Goal: Transaction & Acquisition: Purchase product/service

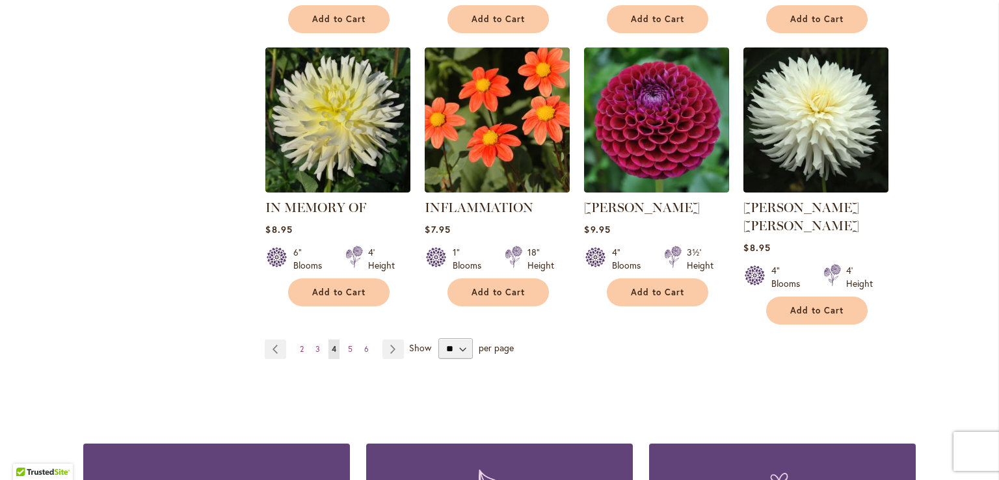
scroll to position [1106, 0]
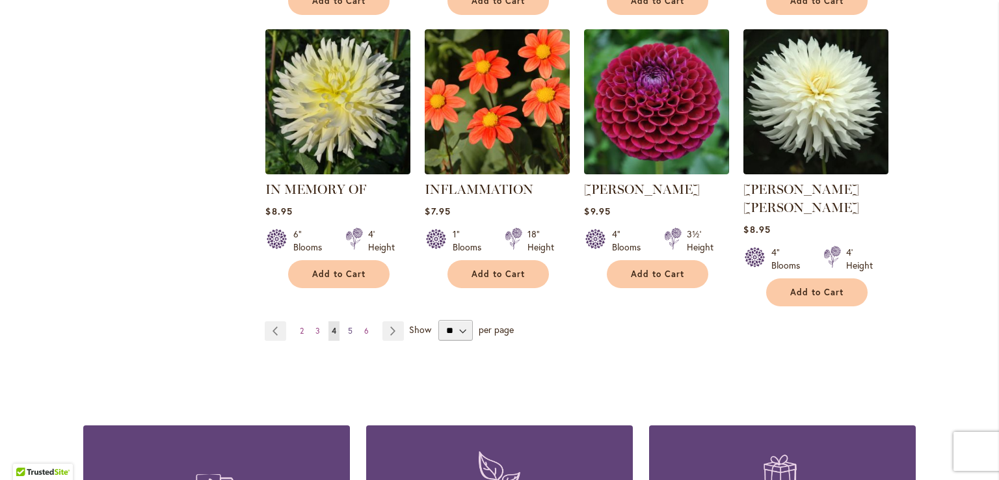
click at [350, 321] on link "Page 5" at bounding box center [350, 331] width 11 height 20
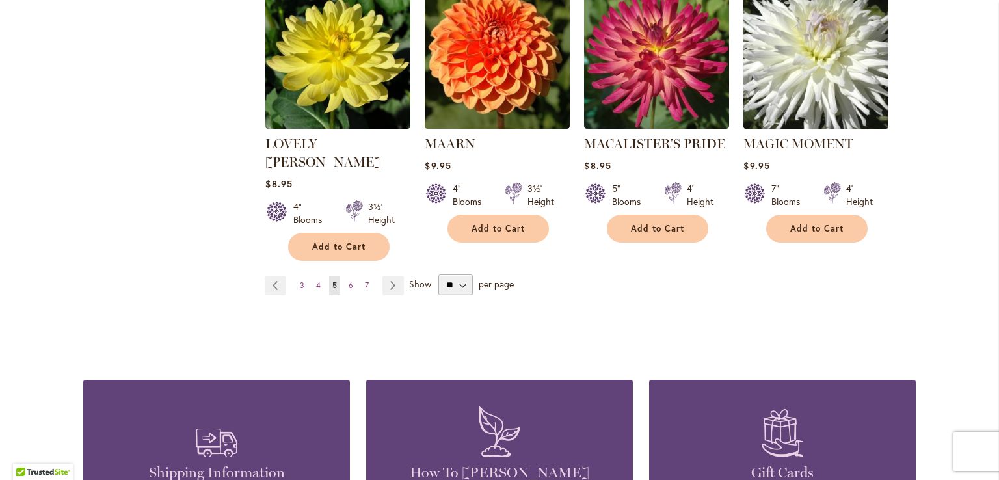
scroll to position [1171, 0]
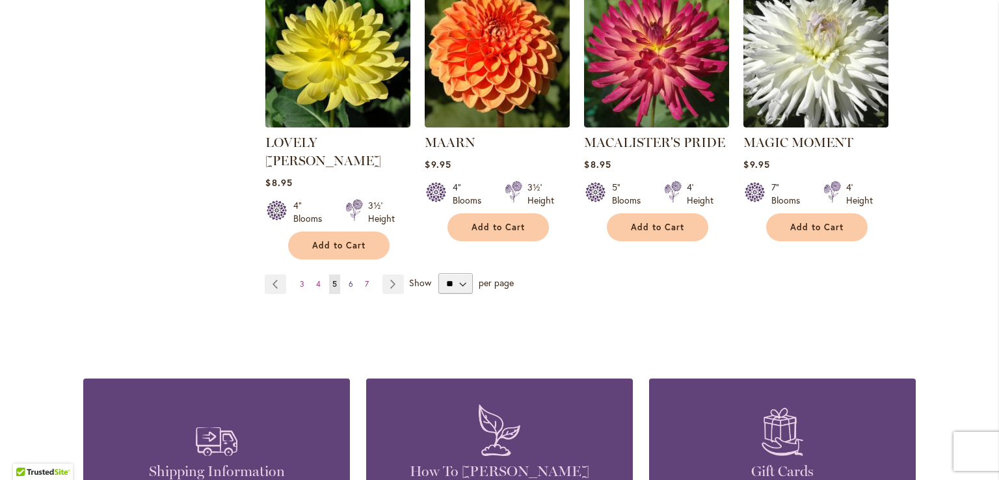
click at [348, 275] on link "Page 6" at bounding box center [350, 285] width 11 height 20
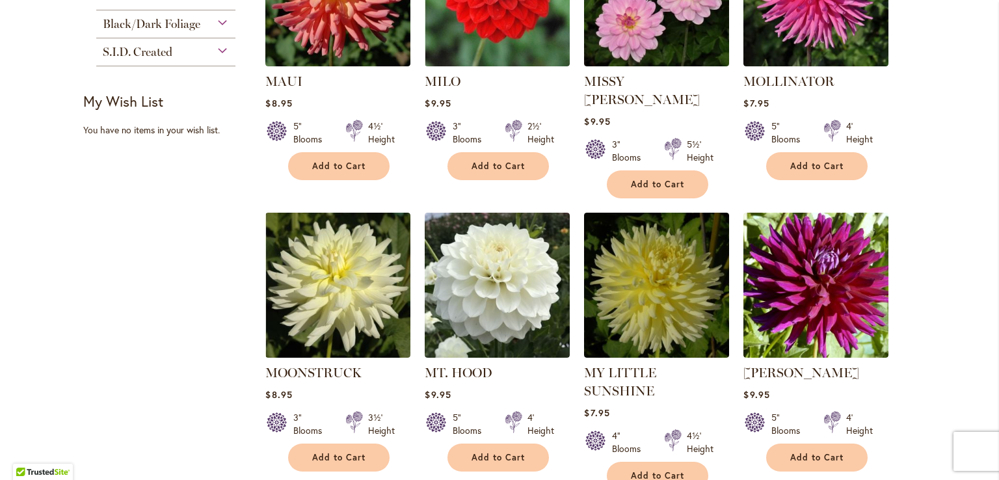
scroll to position [650, 0]
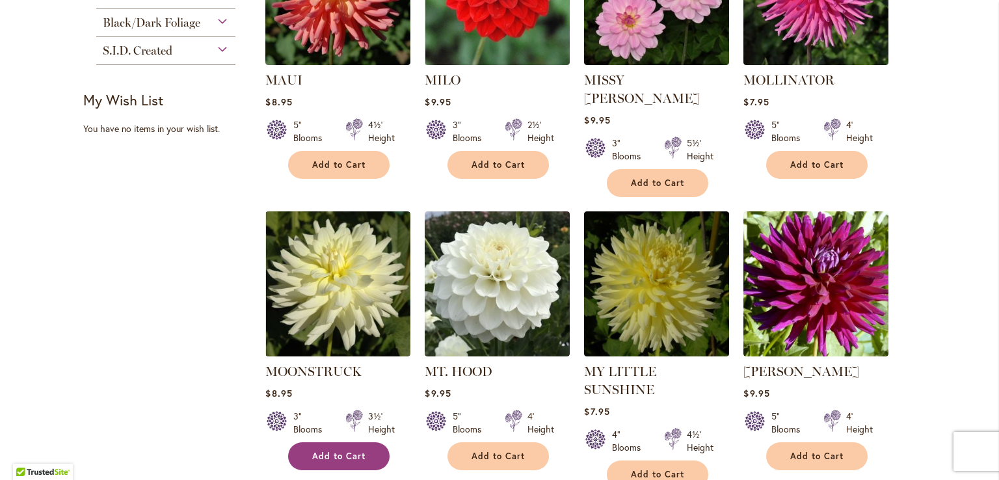
click at [328, 451] on span "Add to Cart" at bounding box center [338, 456] width 53 height 11
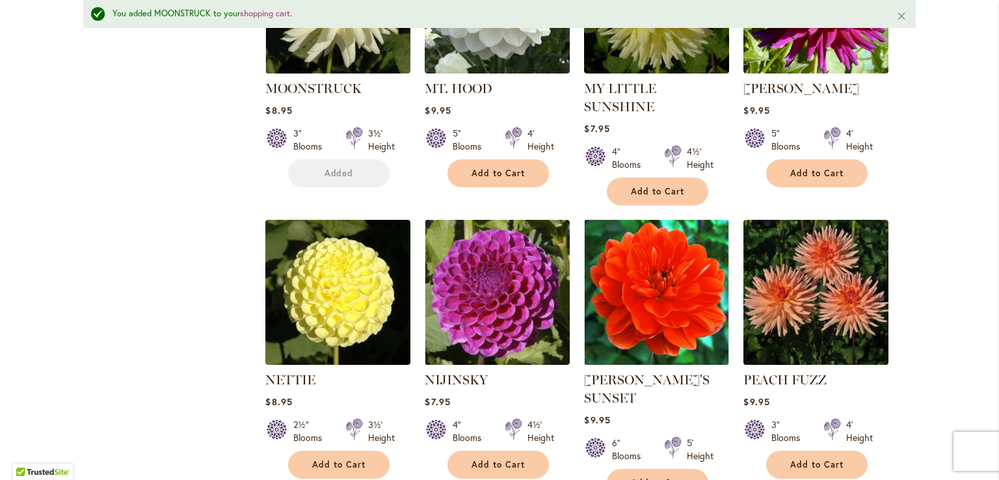
scroll to position [1010, 0]
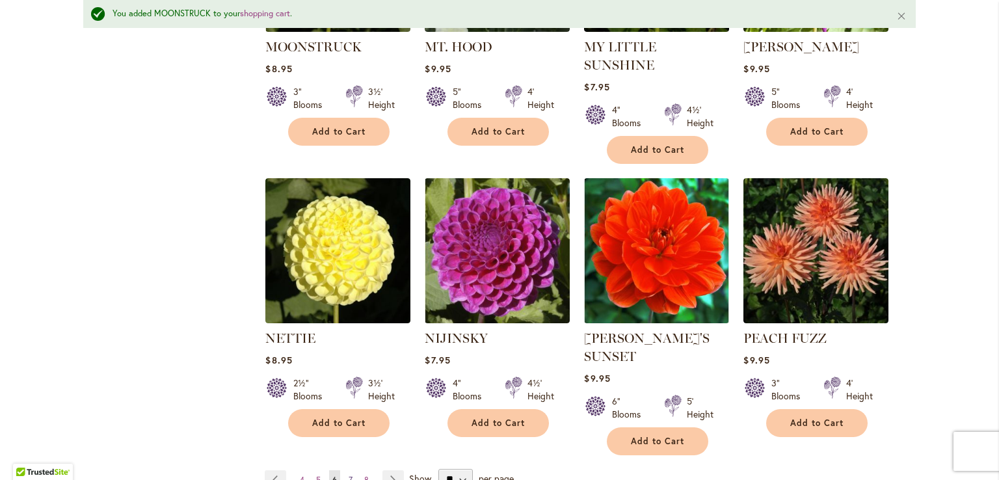
click at [349, 475] on span "7" at bounding box center [351, 480] width 4 height 10
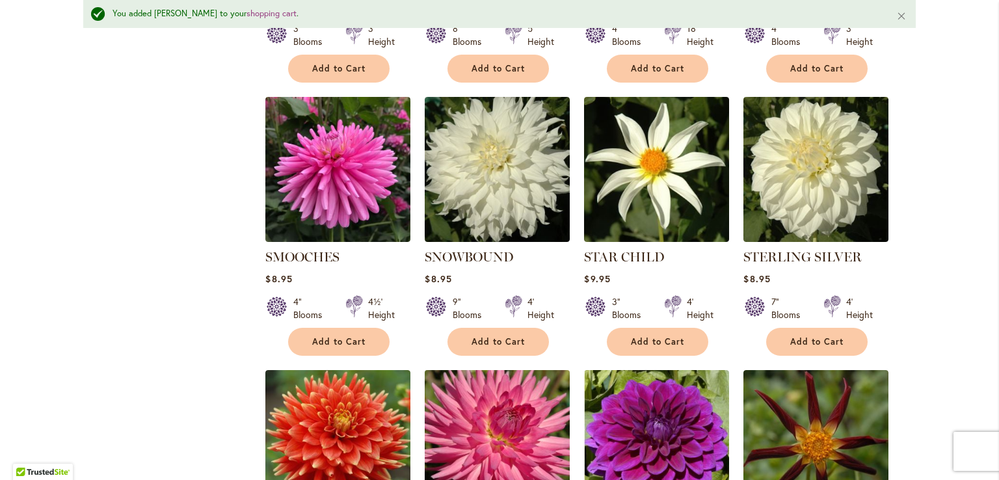
scroll to position [814, 0]
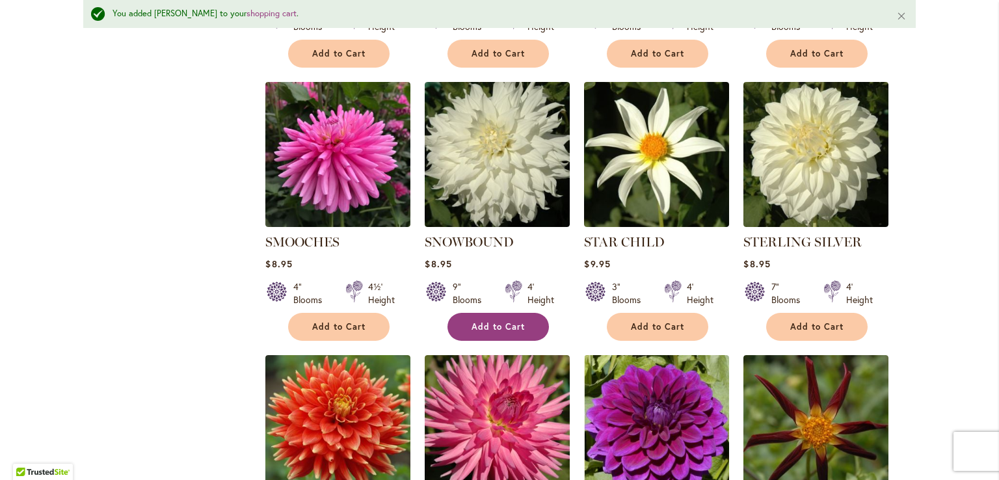
click at [505, 321] on span "Add to Cart" at bounding box center [498, 326] width 53 height 11
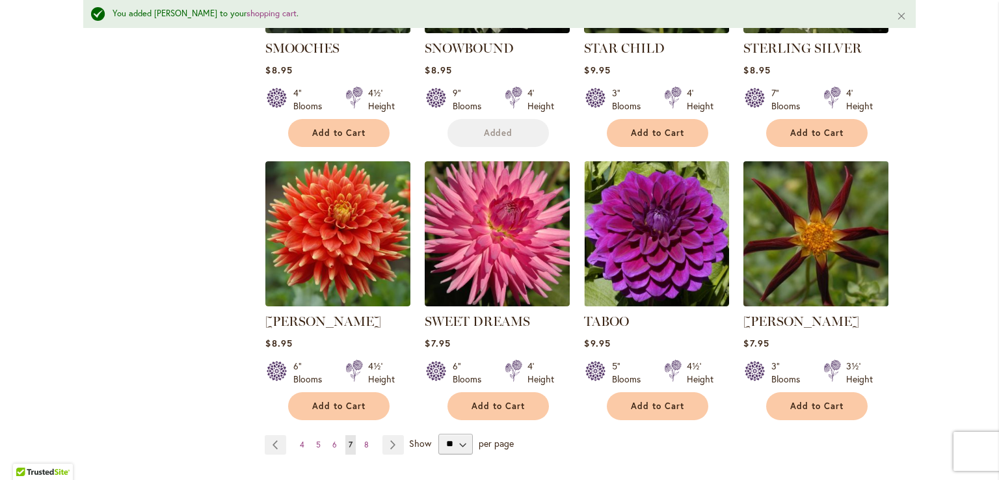
scroll to position [1010, 0]
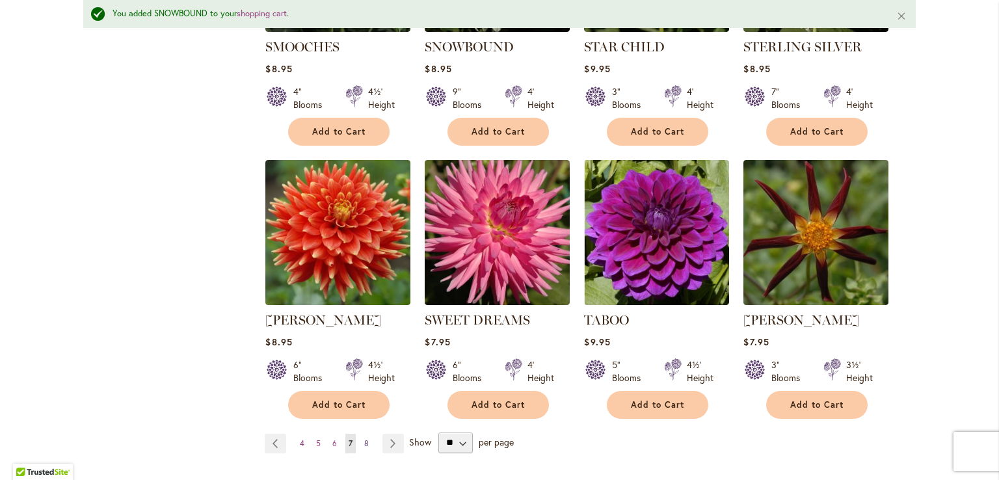
click at [364, 434] on link "Page 8" at bounding box center [366, 444] width 11 height 20
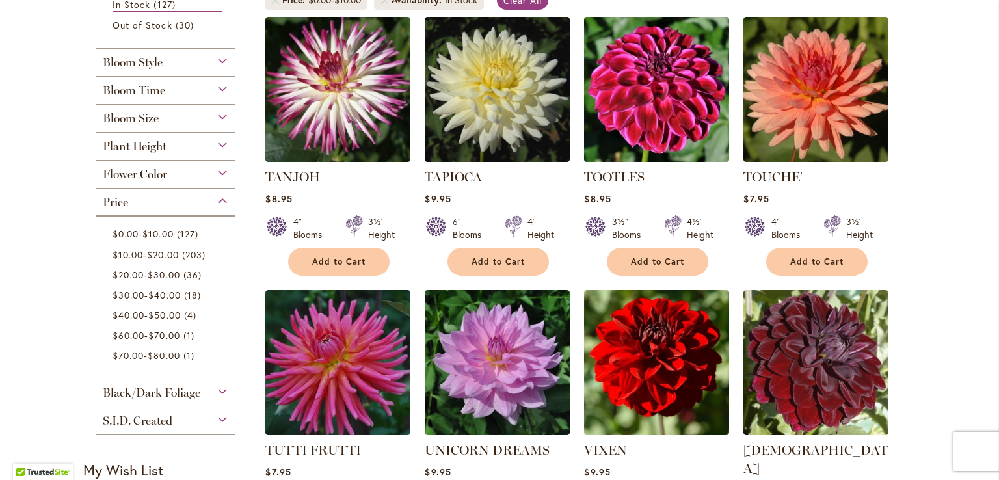
scroll to position [260, 0]
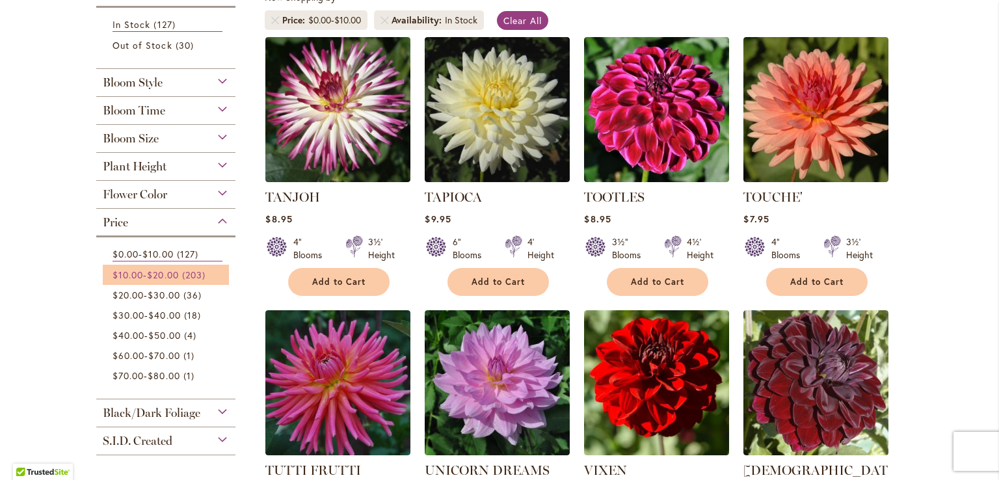
click at [167, 276] on span "$20.00" at bounding box center [162, 275] width 31 height 12
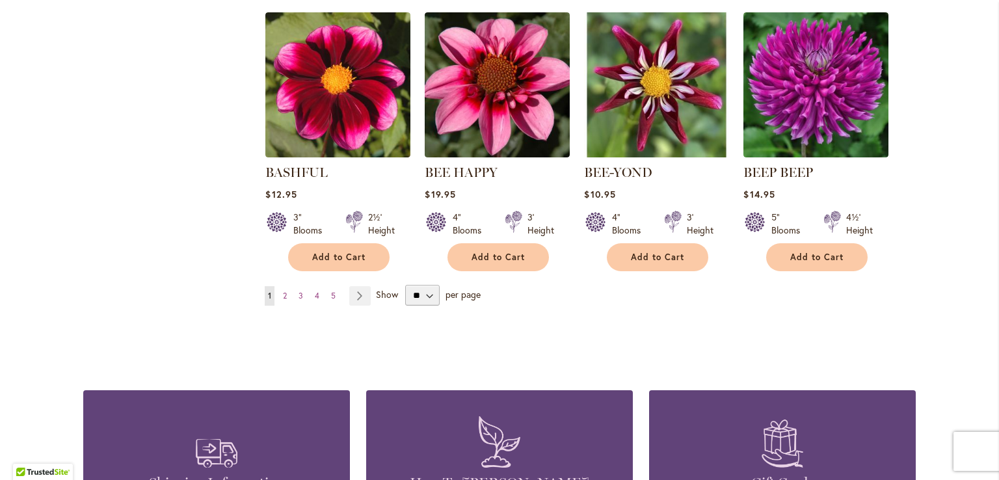
scroll to position [1106, 0]
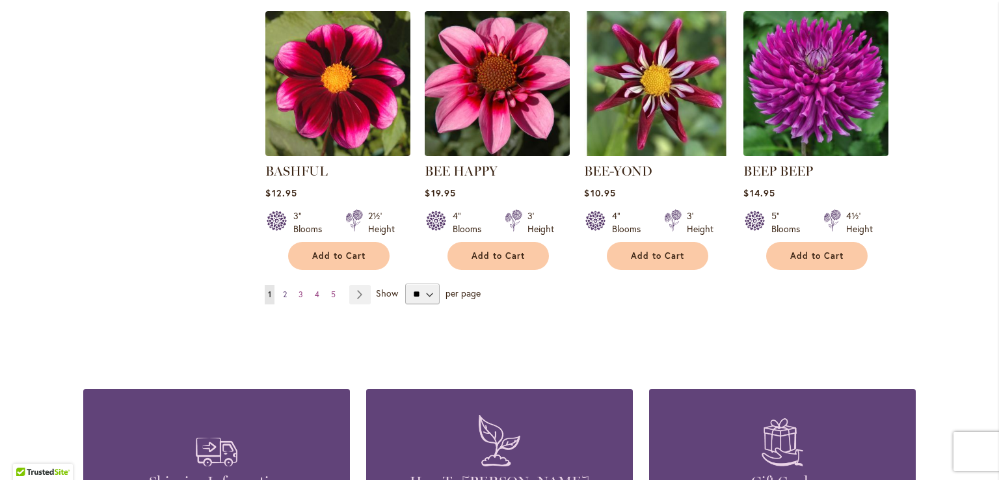
click at [280, 289] on link "Page 2" at bounding box center [285, 295] width 10 height 20
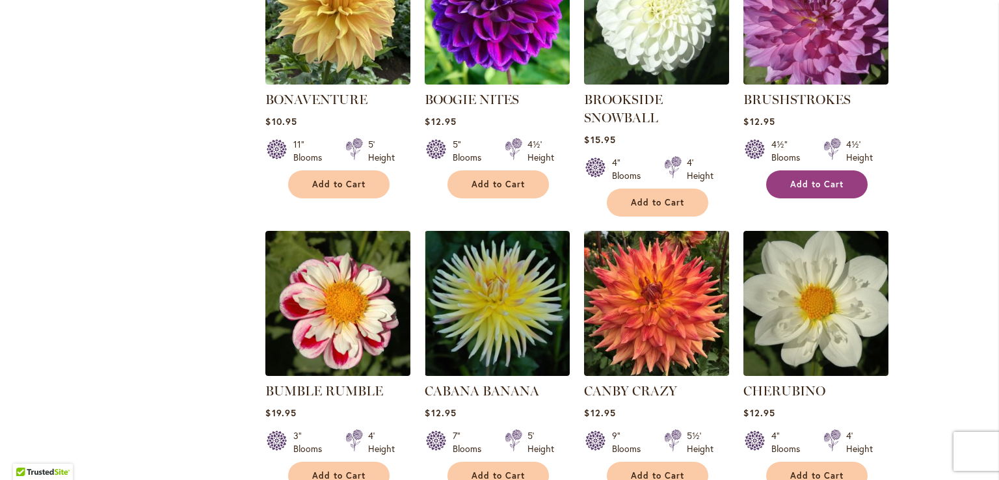
scroll to position [911, 0]
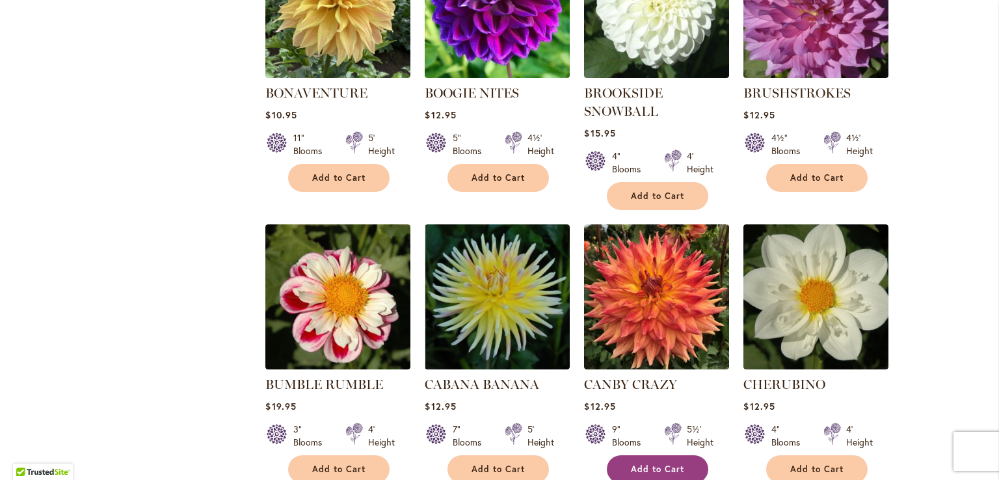
click at [660, 455] on button "Add to Cart" at bounding box center [657, 469] width 101 height 28
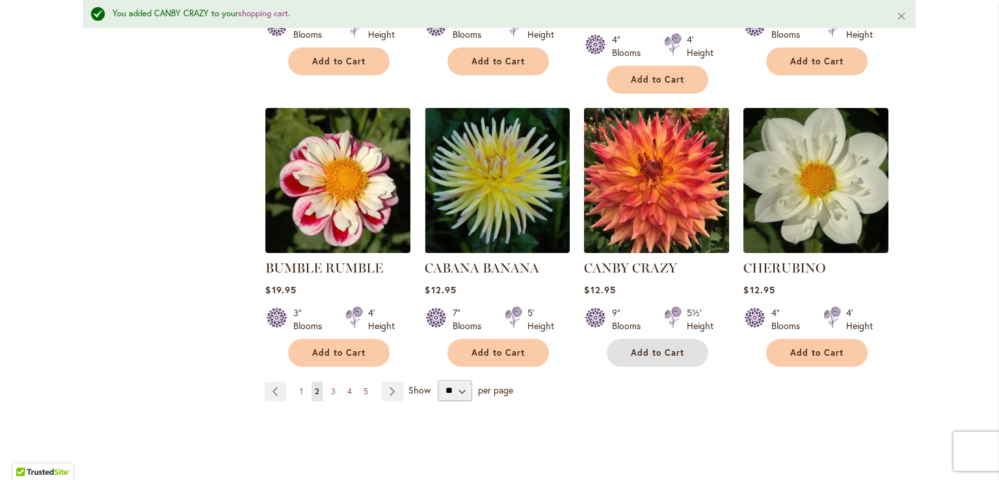
scroll to position [1075, 0]
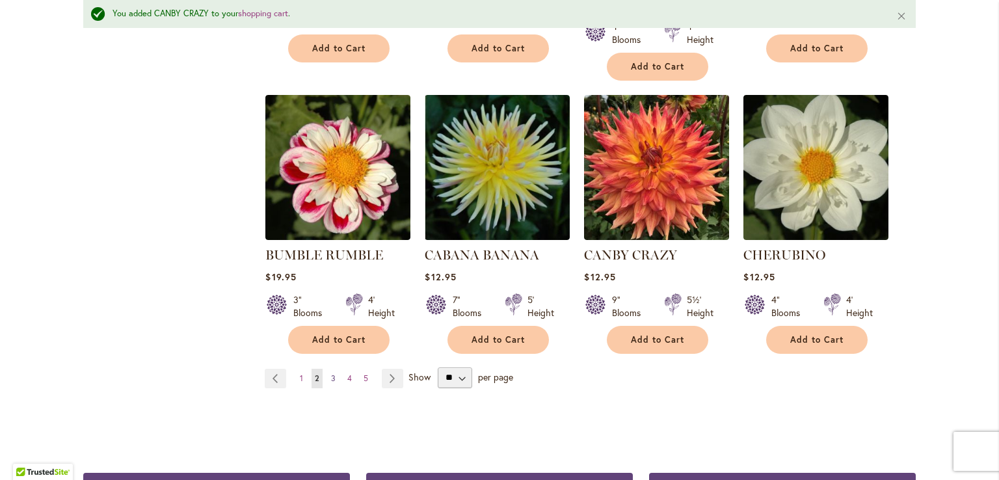
click at [331, 373] on span "3" at bounding box center [333, 378] width 5 height 10
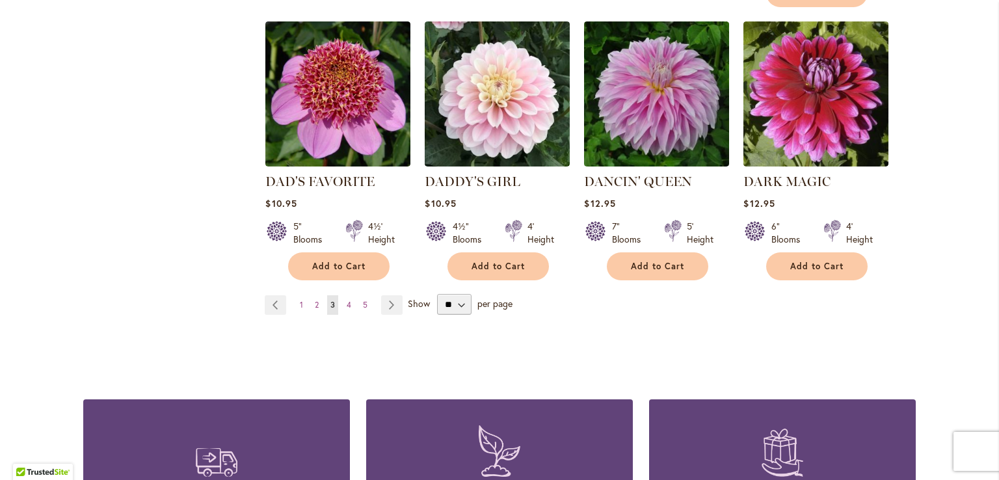
scroll to position [1171, 0]
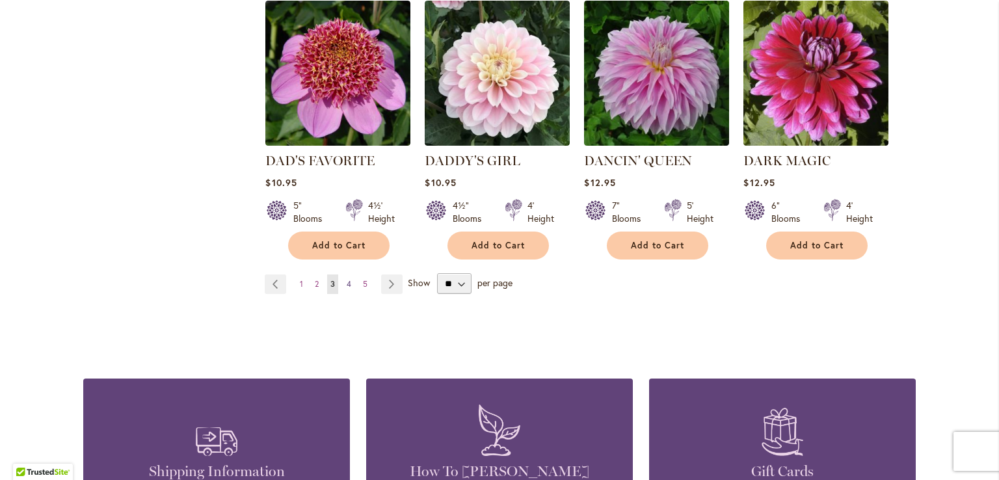
click at [347, 279] on span "4" at bounding box center [349, 284] width 5 height 10
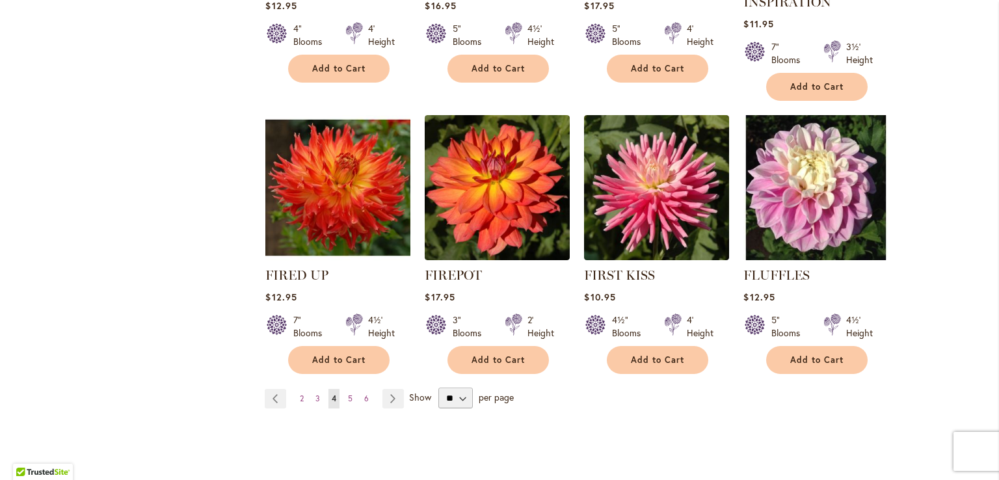
scroll to position [1041, 0]
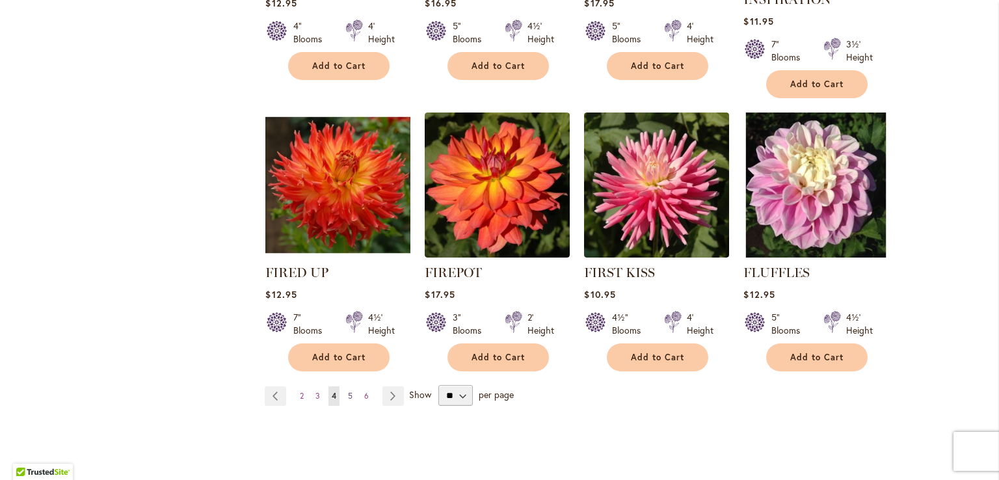
click at [350, 386] on link "Page 5" at bounding box center [350, 396] width 11 height 20
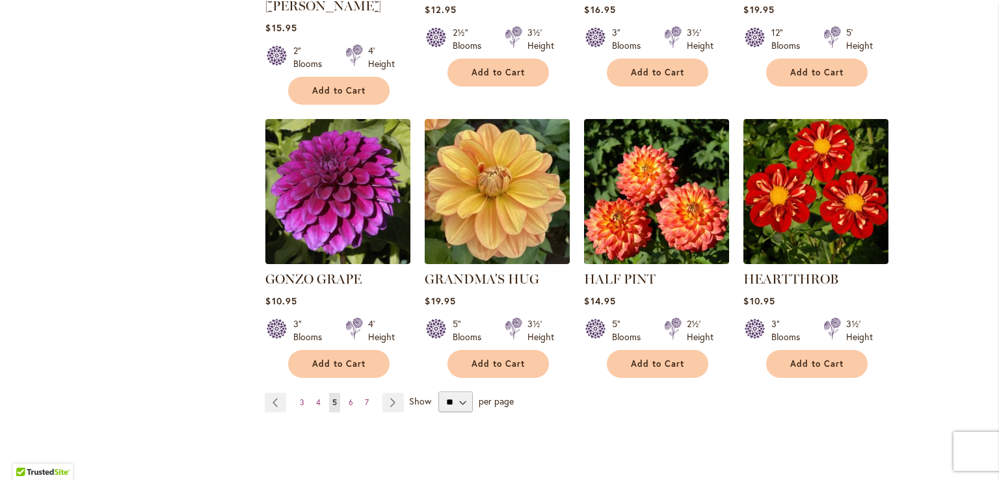
scroll to position [1106, 0]
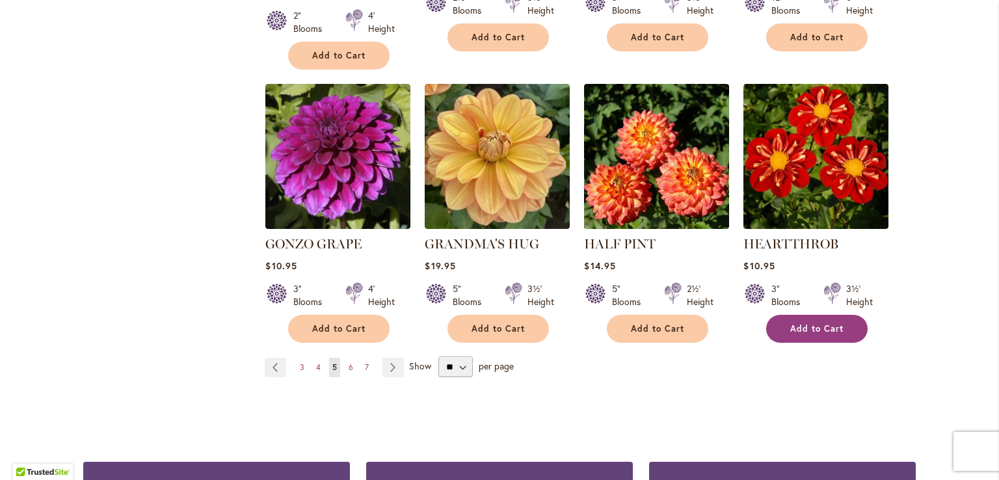
click at [822, 323] on span "Add to Cart" at bounding box center [816, 328] width 53 height 11
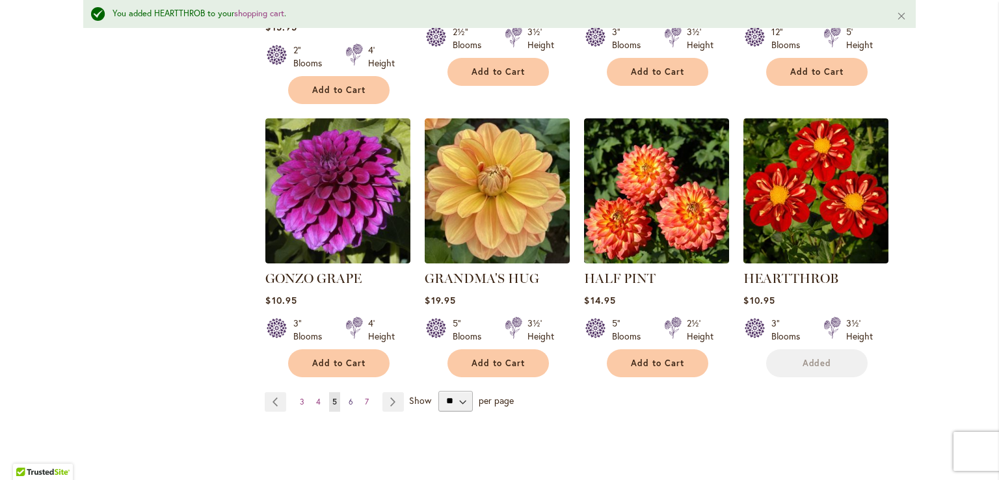
scroll to position [1140, 0]
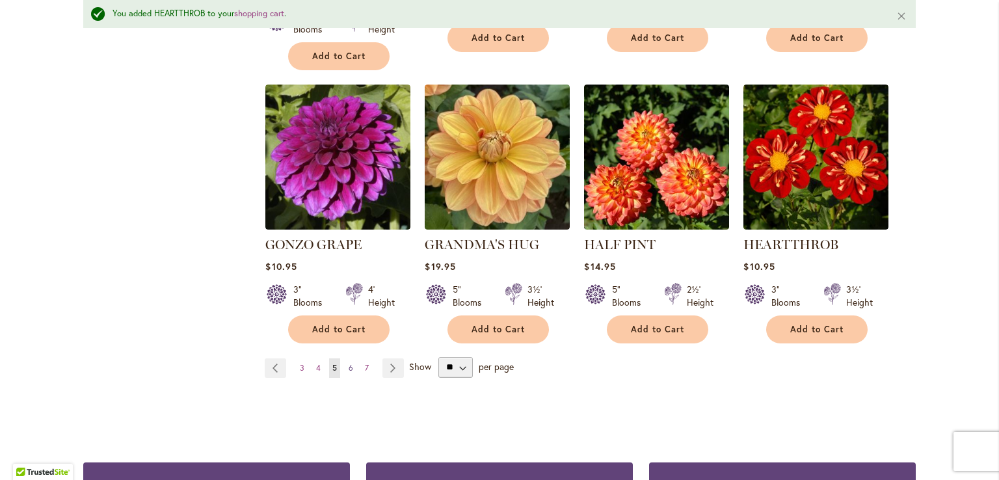
click at [349, 363] on span "6" at bounding box center [351, 368] width 5 height 10
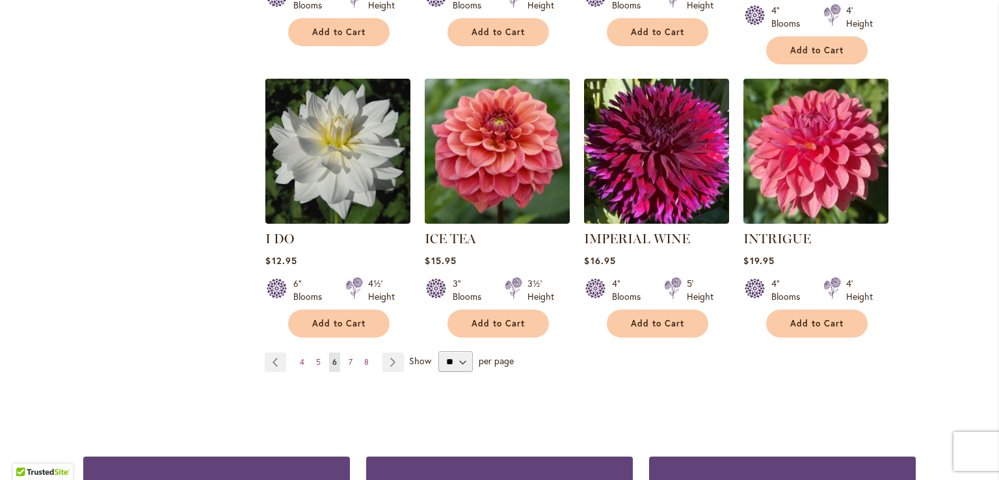
scroll to position [1106, 0]
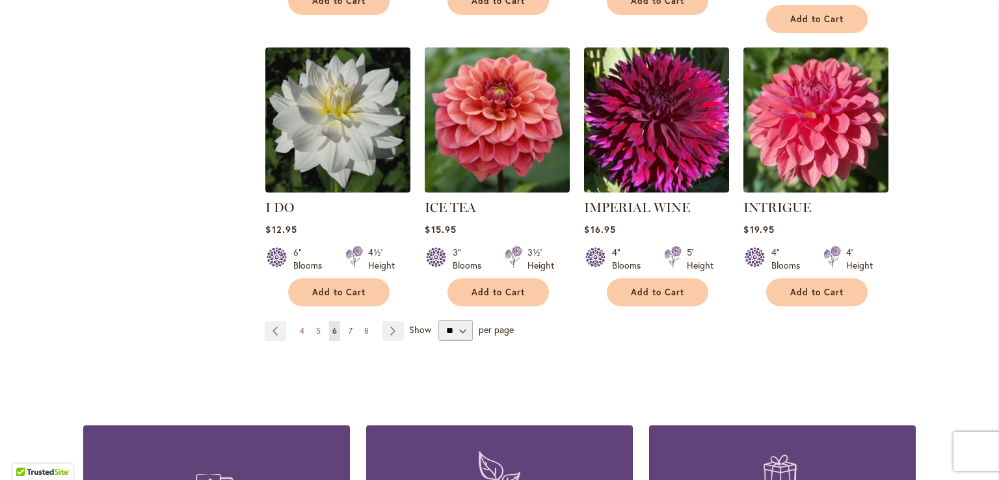
click at [348, 321] on link "Page 7" at bounding box center [350, 331] width 10 height 20
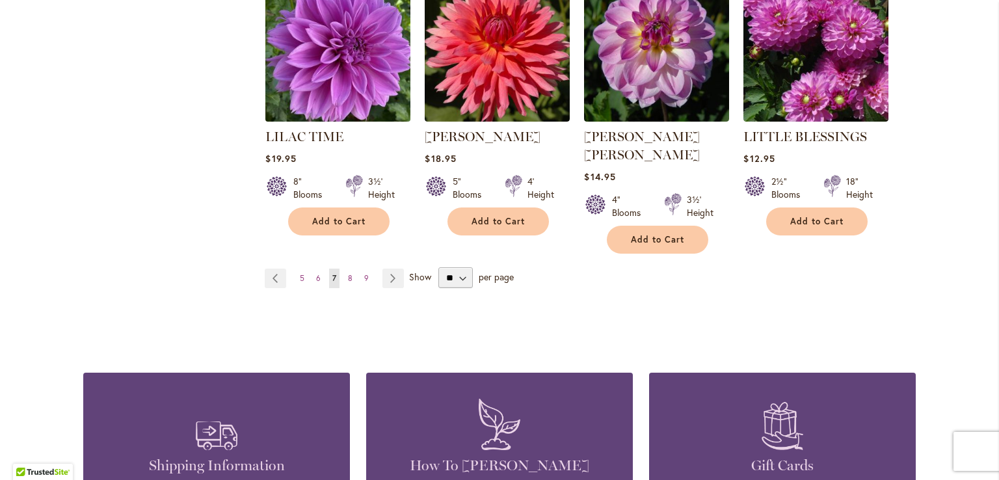
scroll to position [1236, 0]
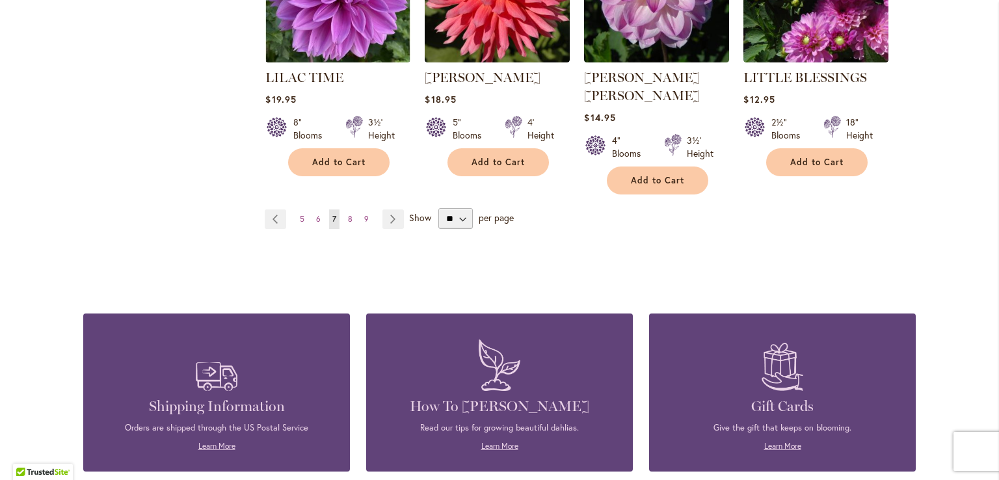
click at [351, 209] on ul "Page Previous Page 5 Page 6 You're currently reading page 7 Page 8 Page 9 Page …" at bounding box center [337, 219] width 144 height 20
click at [347, 209] on link "Page 8" at bounding box center [350, 219] width 11 height 20
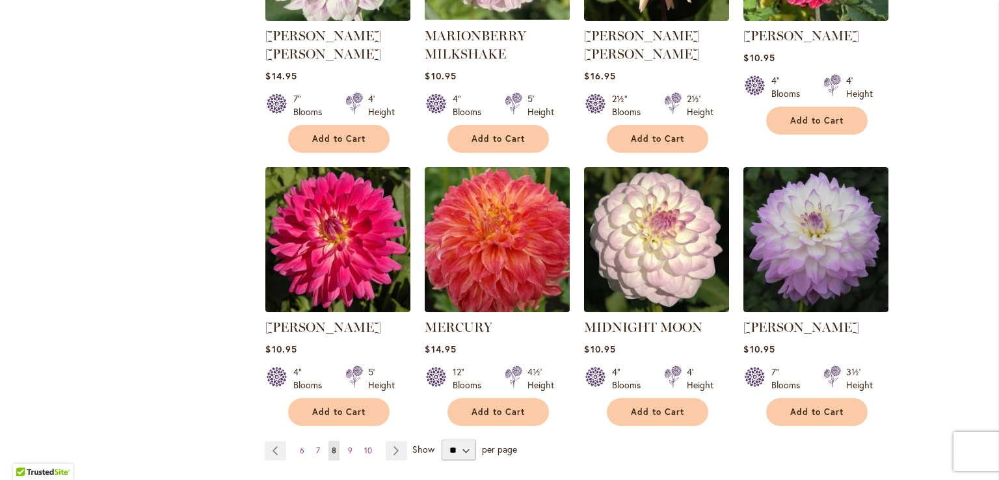
scroll to position [976, 0]
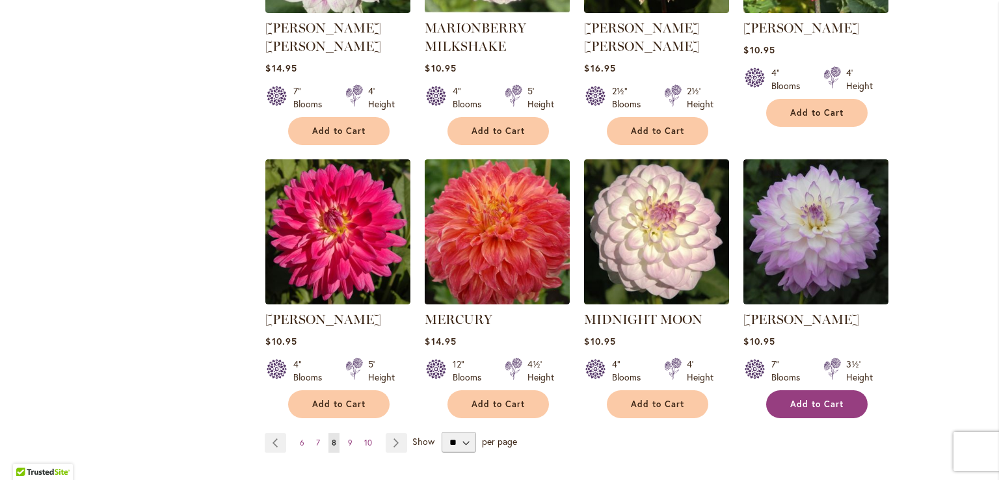
click at [798, 403] on span "Add to Cart" at bounding box center [816, 404] width 53 height 11
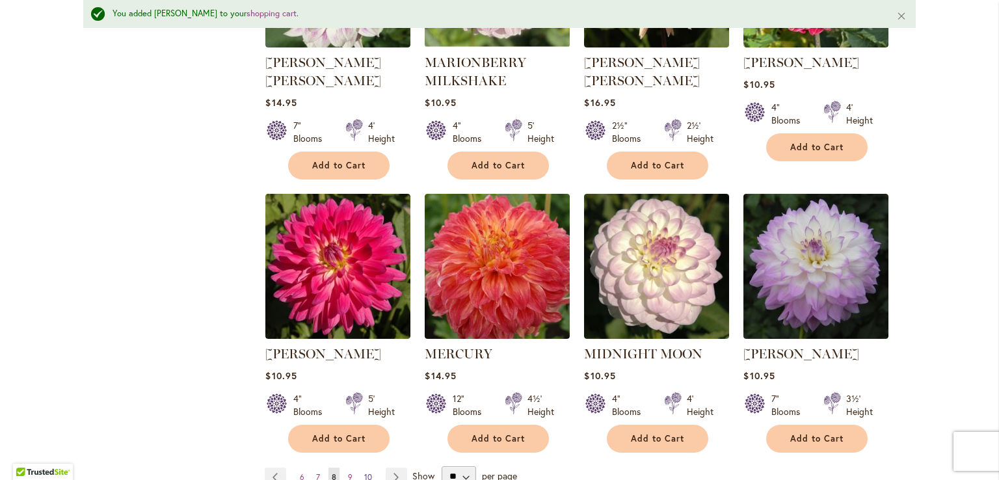
click at [364, 472] on span "10" at bounding box center [368, 477] width 8 height 10
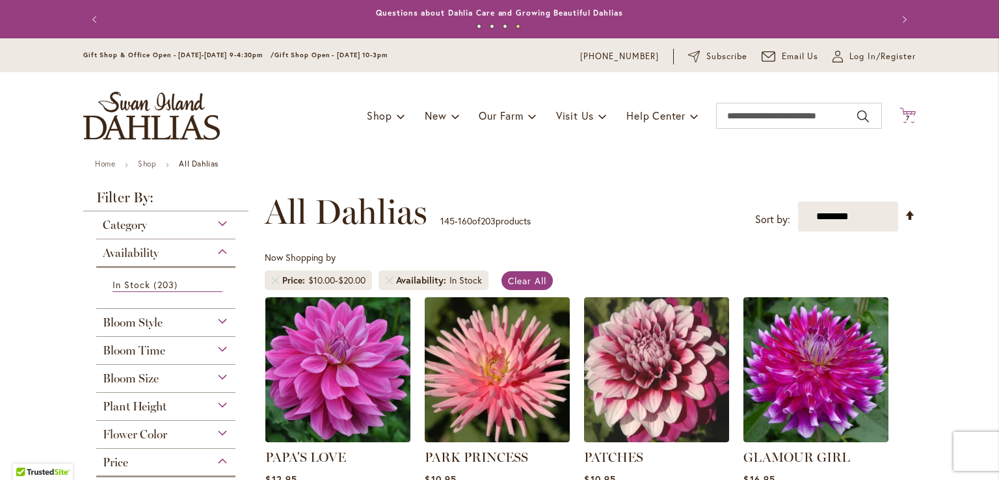
click at [903, 113] on icon at bounding box center [908, 115] width 16 height 16
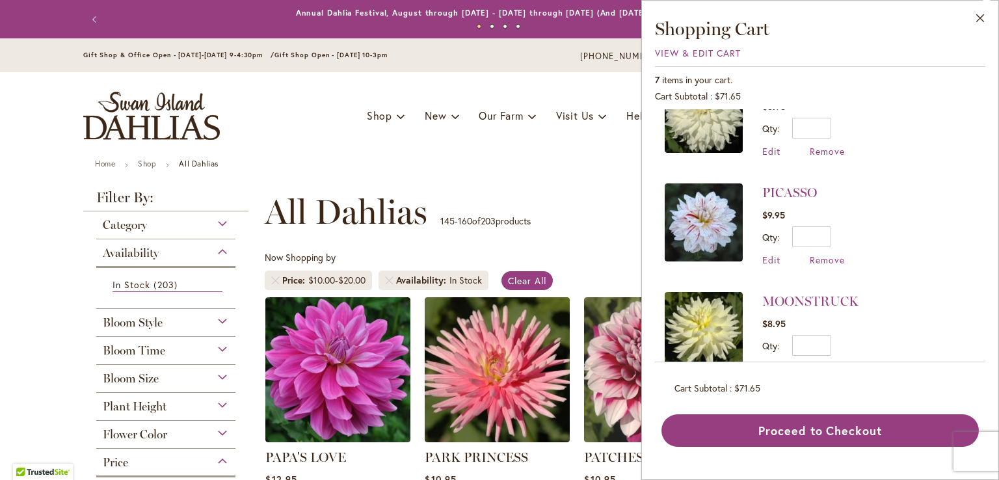
scroll to position [390, 0]
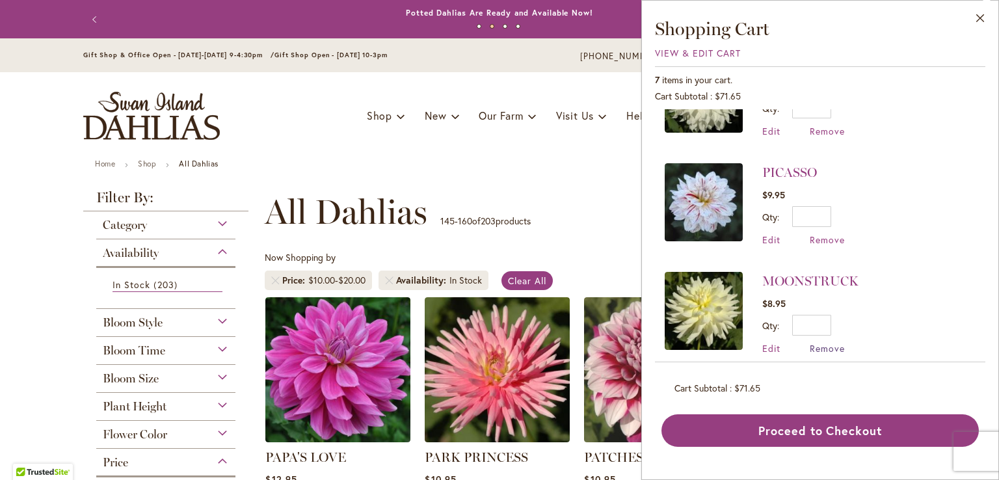
click at [820, 342] on span "Remove" at bounding box center [827, 348] width 35 height 12
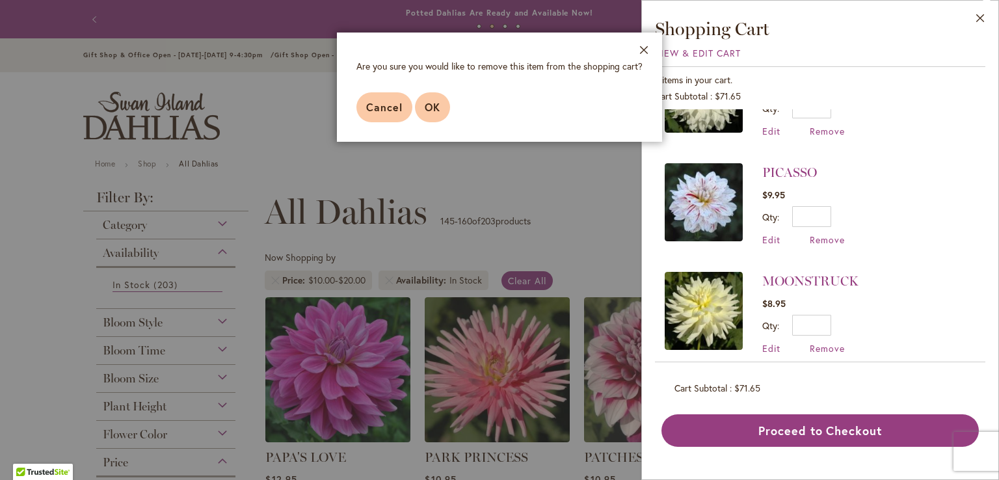
click at [423, 113] on button "OK" at bounding box center [432, 107] width 35 height 30
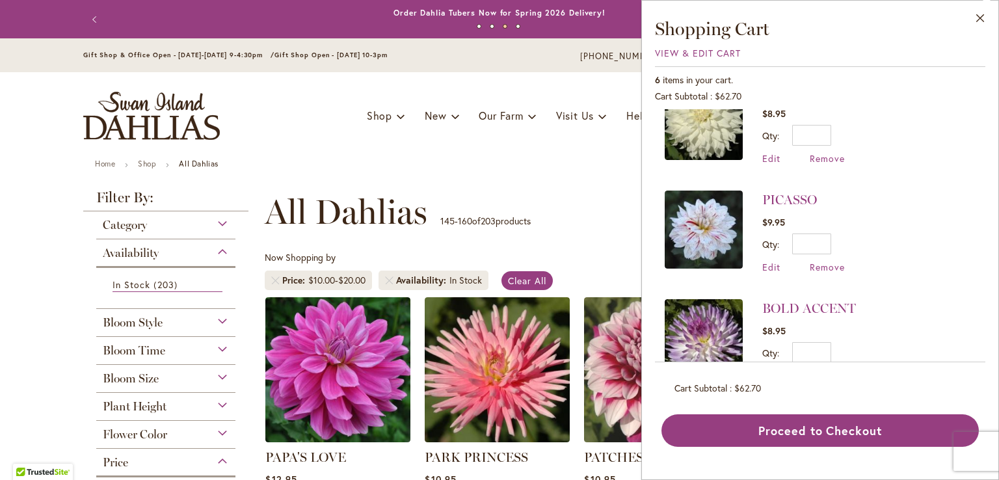
scroll to position [397, 0]
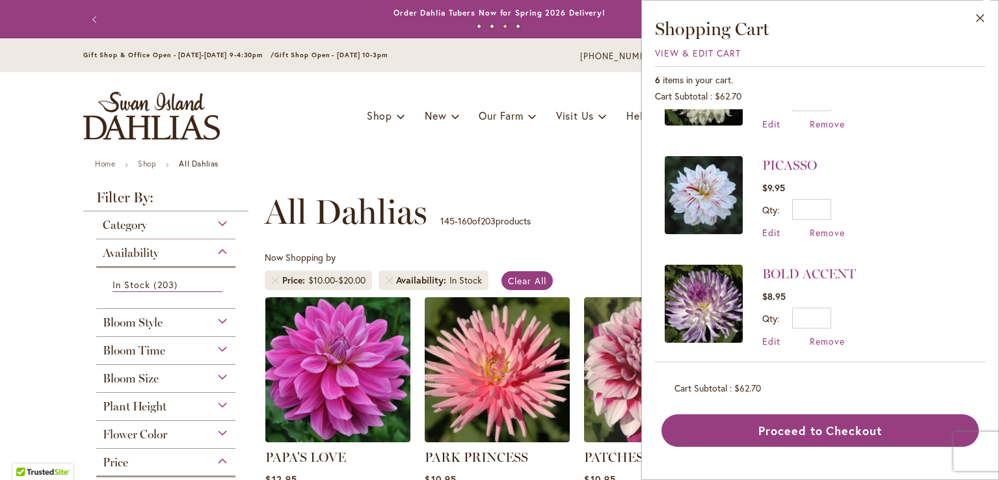
click at [567, 209] on div "**********" at bounding box center [590, 212] width 651 height 39
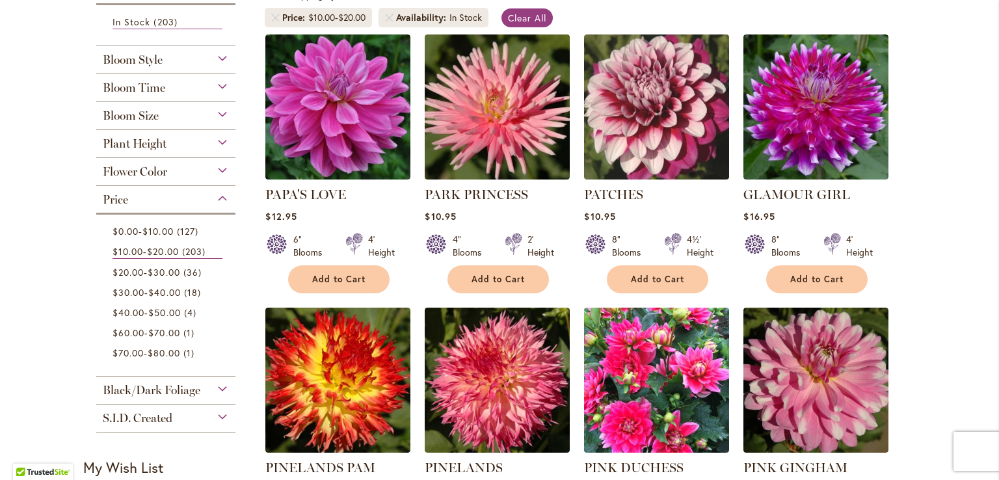
scroll to position [260, 0]
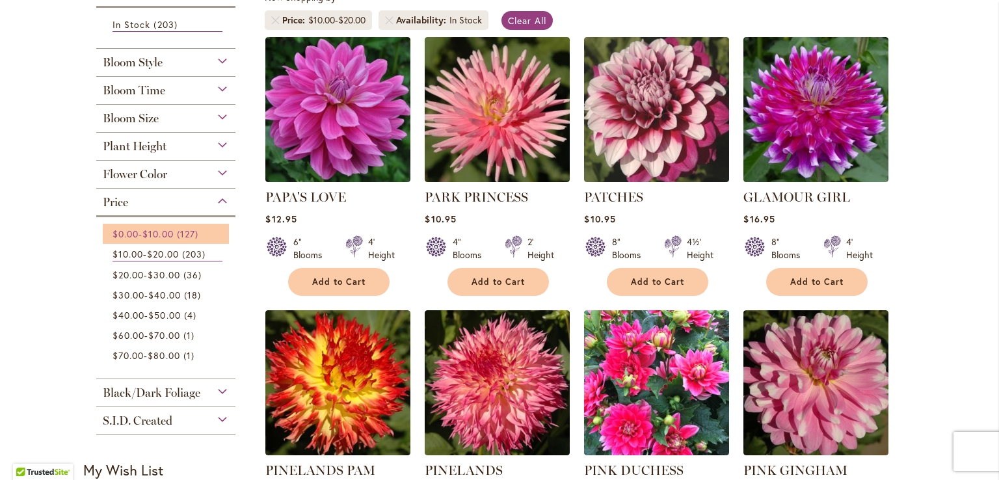
click at [180, 234] on span "127 items" at bounding box center [189, 234] width 25 height 14
